Goal: Unclear

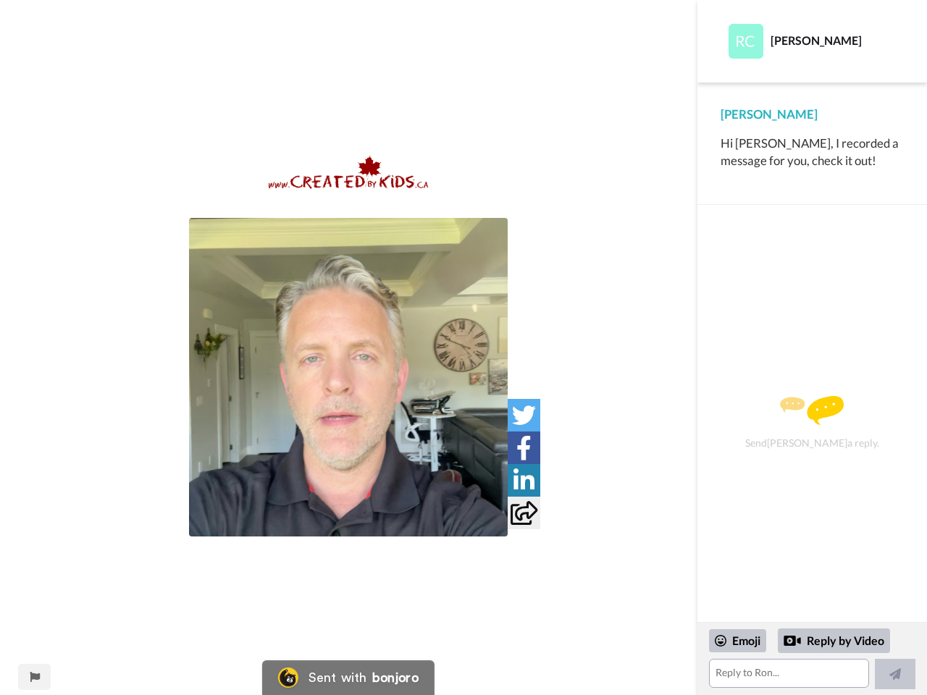
click at [348, 377] on img at bounding box center [348, 377] width 319 height 319
click at [524, 415] on icon at bounding box center [524, 415] width 24 height 24
click at [524, 448] on icon at bounding box center [523, 448] width 15 height 24
click at [524, 480] on icon at bounding box center [524, 481] width 21 height 24
click at [524, 513] on icon at bounding box center [524, 513] width 27 height 24
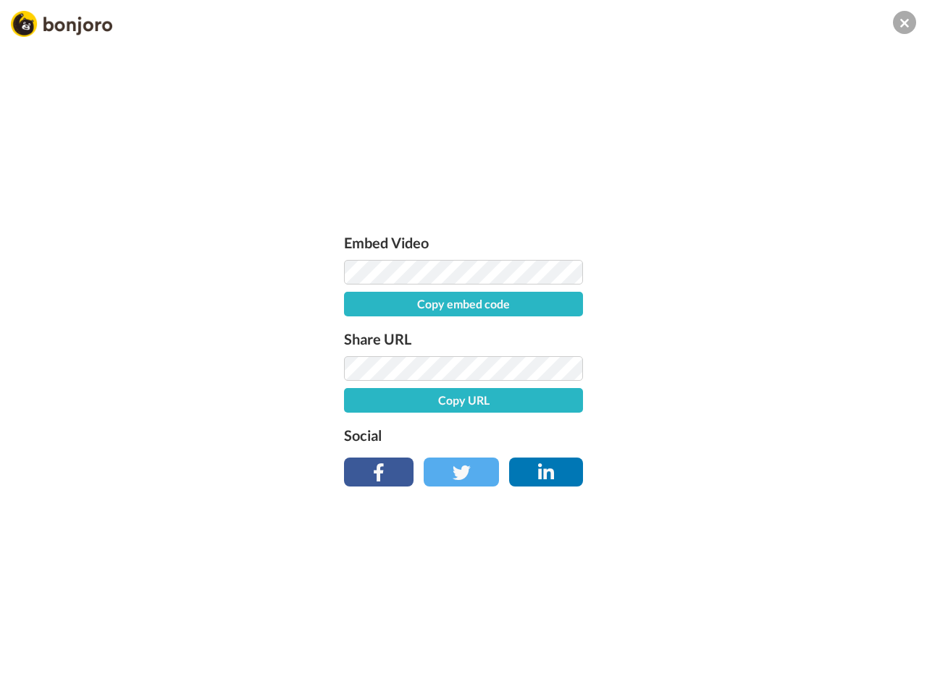
click at [34, 677] on div "Embed Video Copy embed code Share URL Copy URL Social" at bounding box center [463, 425] width 927 height 695
click at [812, 659] on div "Embed Video Copy embed code Share URL Copy URL Social" at bounding box center [463, 425] width 927 height 695
click at [738, 641] on div "Embed Video Copy embed code Share URL Copy URL Social" at bounding box center [463, 425] width 927 height 695
click at [834, 641] on div "Embed Video Copy embed code Share URL Copy URL Social" at bounding box center [463, 425] width 927 height 695
click at [895, 674] on div "Embed Video Copy embed code Share URL Copy URL Social" at bounding box center [463, 425] width 927 height 695
